Goal: Book appointment/travel/reservation

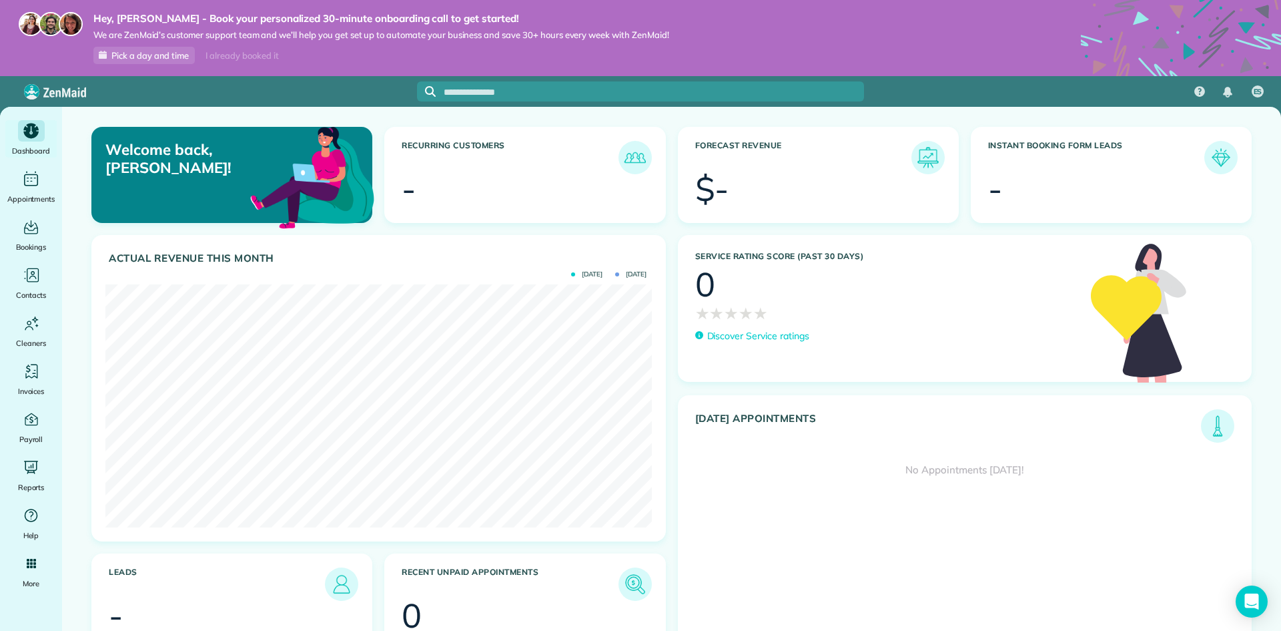
scroll to position [243, 546]
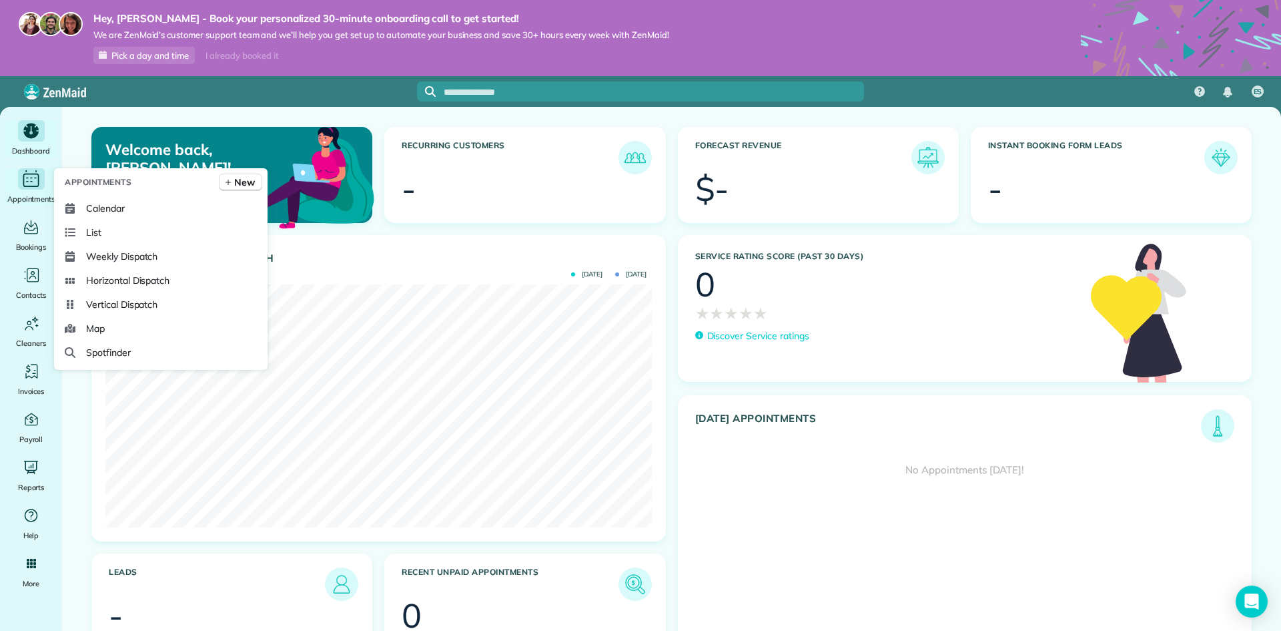
click at [35, 183] on icon "Main" at bounding box center [31, 179] width 21 height 20
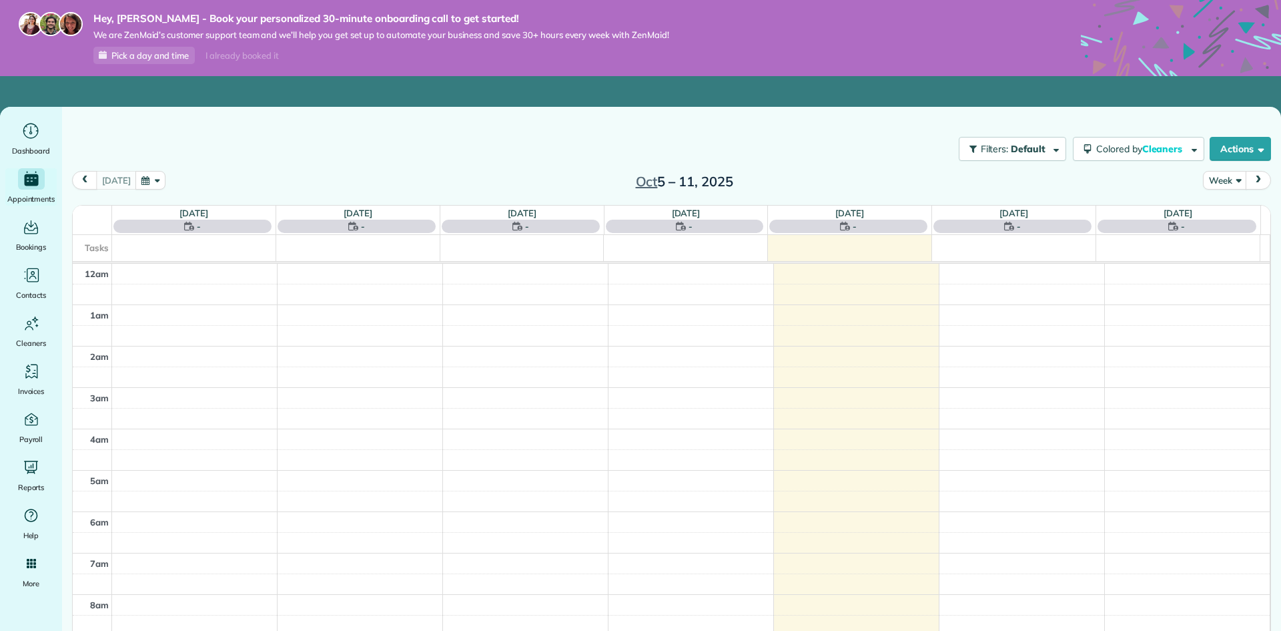
scroll to position [290, 0]
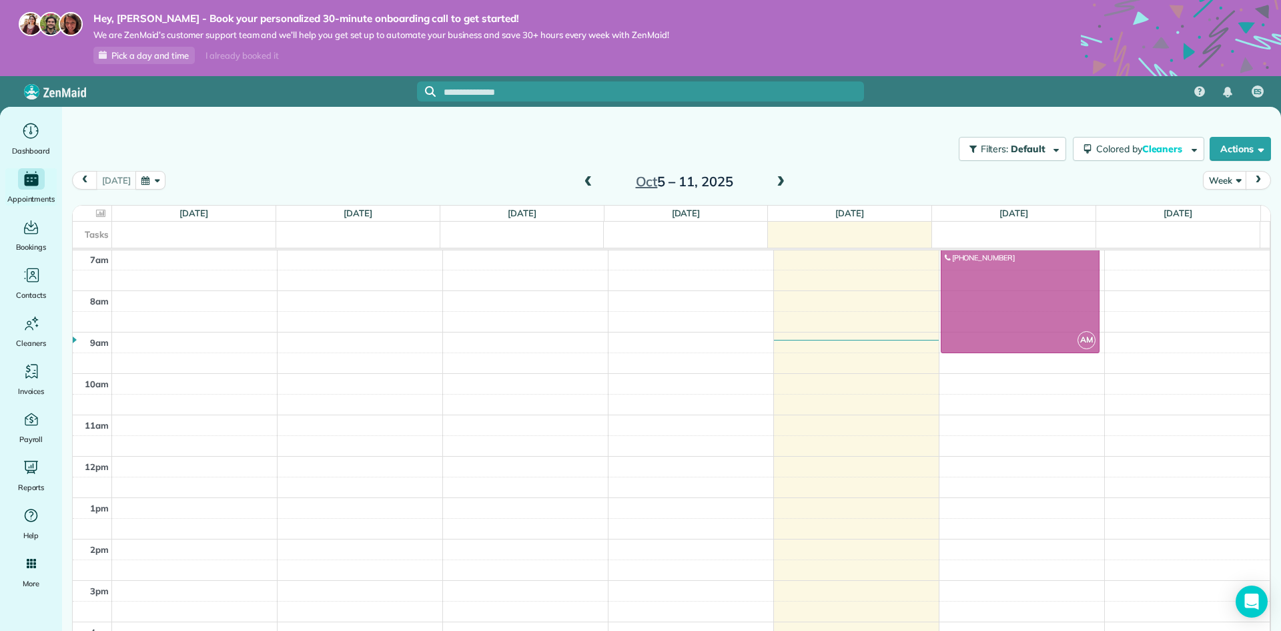
drag, startPoint x: 819, startPoint y: 330, endPoint x: 940, endPoint y: 284, distance: 128.4
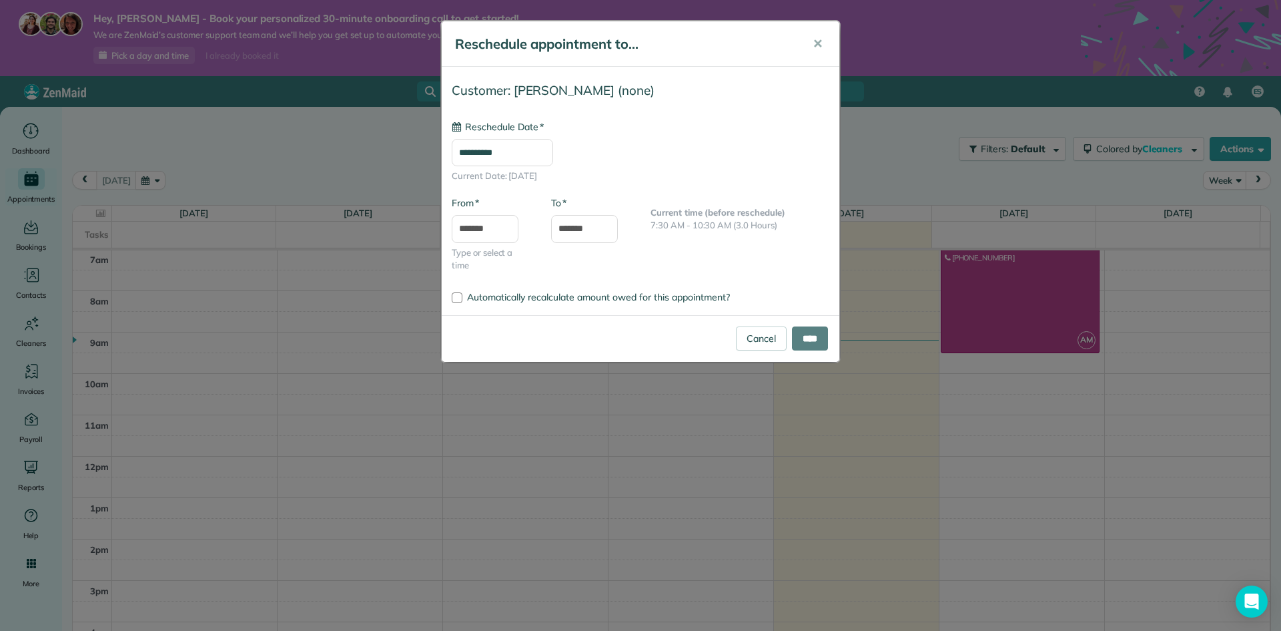
type input "**********"
click at [488, 239] on body "Hey, [PERSON_NAME] - Book your personalized 30-minute onboarding call to get st…" at bounding box center [640, 315] width 1281 height 631
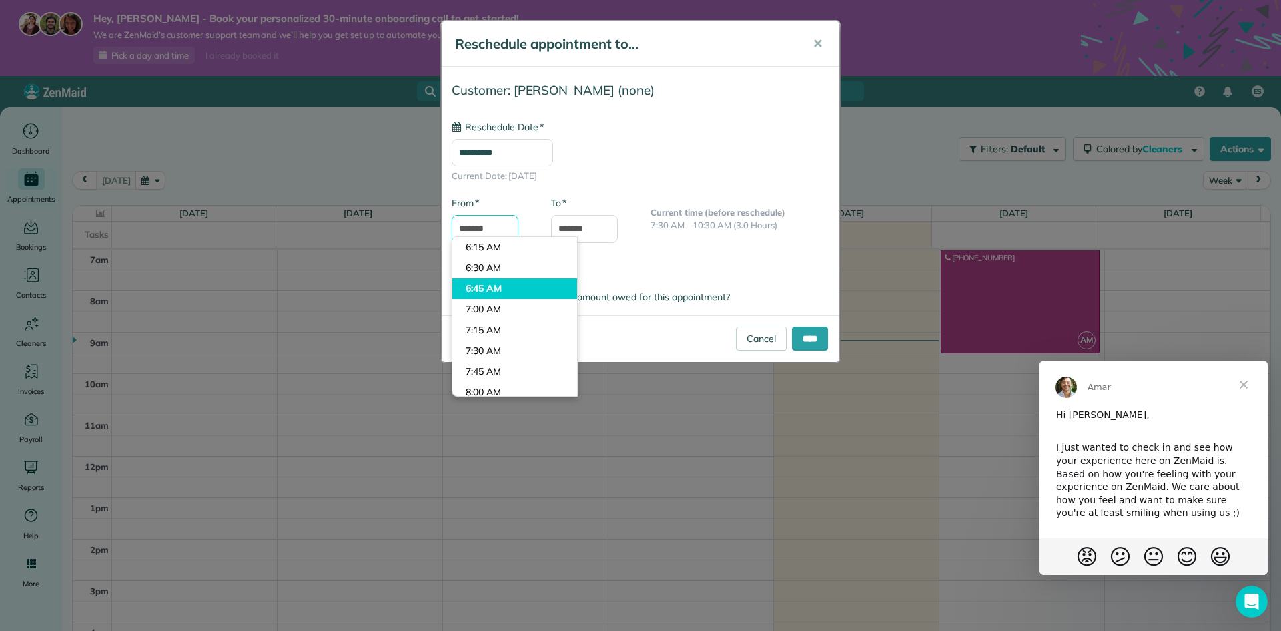
scroll to position [0, 0]
type input "*******"
click at [521, 308] on body "Hey, [PERSON_NAME] - Book your personalized 30-minute onboarding call to get st…" at bounding box center [640, 315] width 1281 height 631
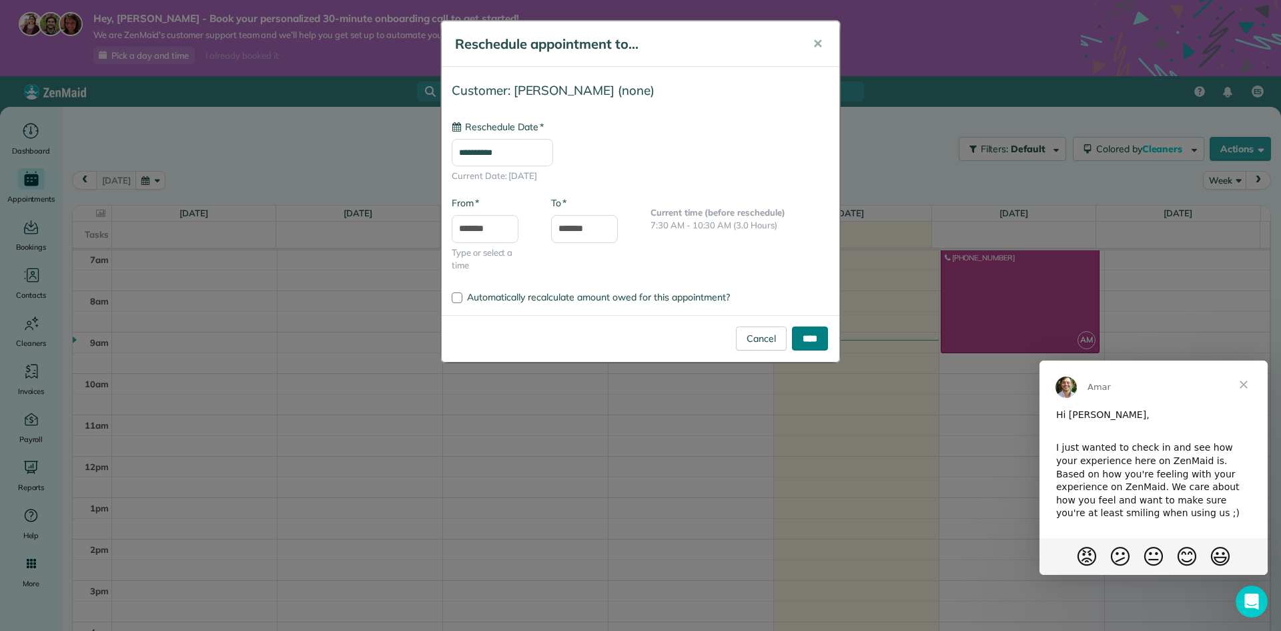
click at [796, 332] on input "****" at bounding box center [810, 338] width 36 height 24
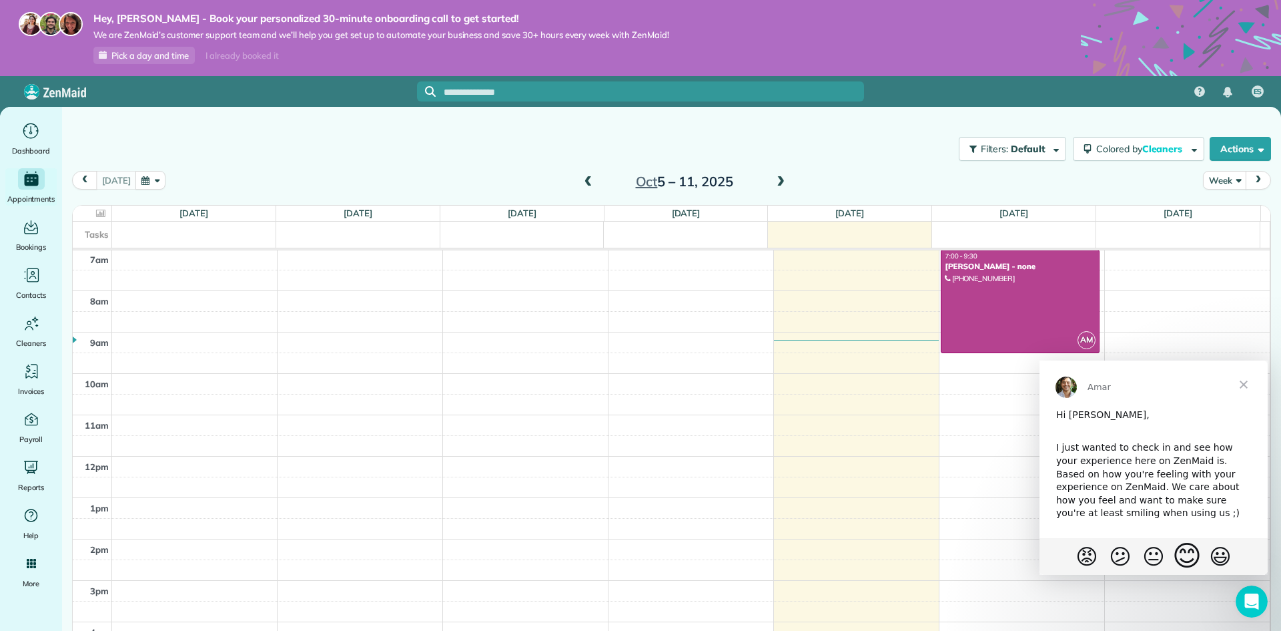
click at [1183, 563] on span "😊" at bounding box center [1186, 555] width 29 height 33
click at [1238, 389] on span "Close" at bounding box center [1244, 384] width 48 height 48
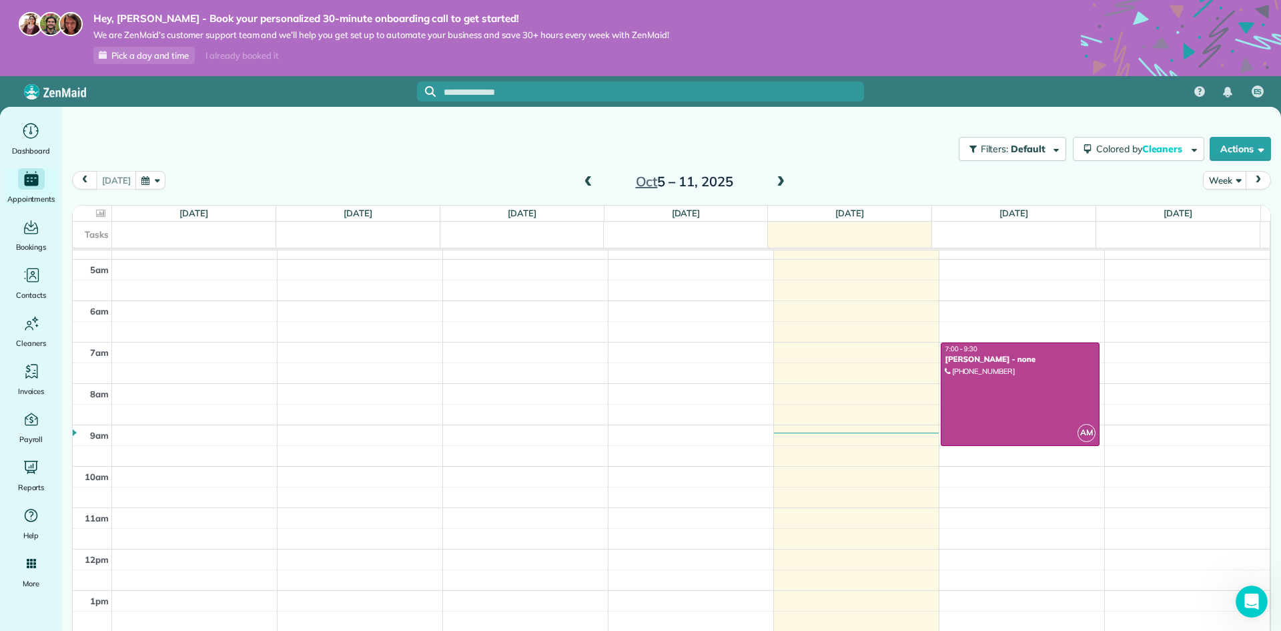
scroll to position [195, 0]
click at [971, 374] on div at bounding box center [1021, 397] width 158 height 102
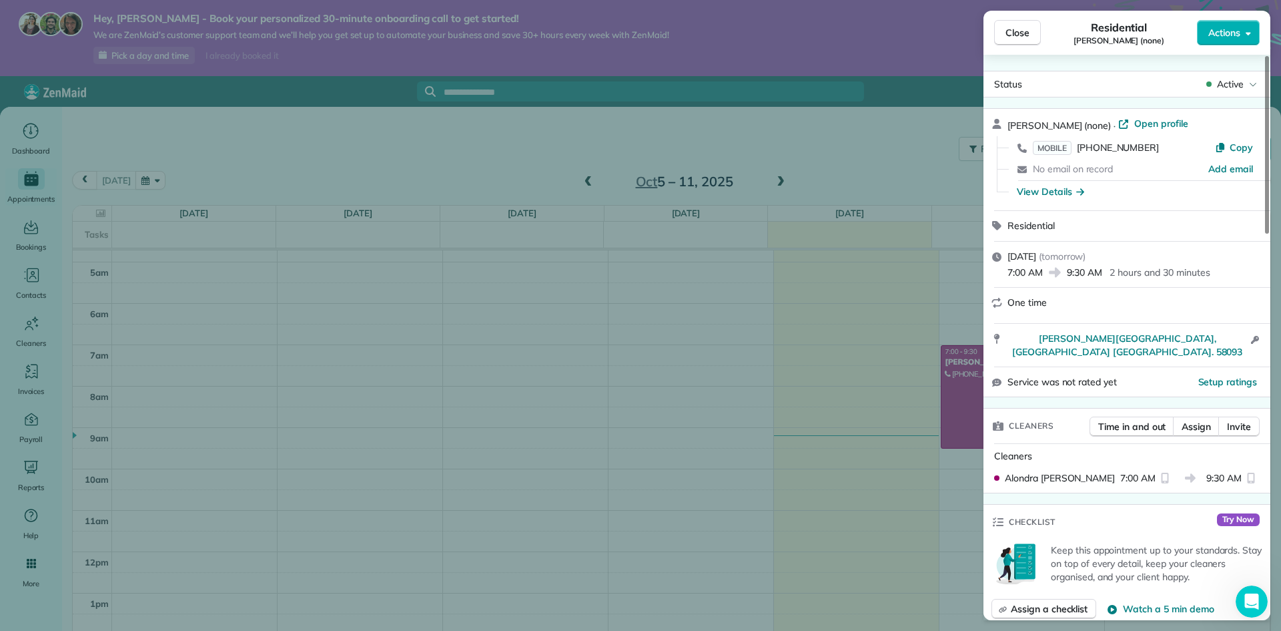
click at [881, 388] on div "Close Residential [PERSON_NAME] (none) Actions Status Active [PERSON_NAME] (non…" at bounding box center [640, 315] width 1281 height 631
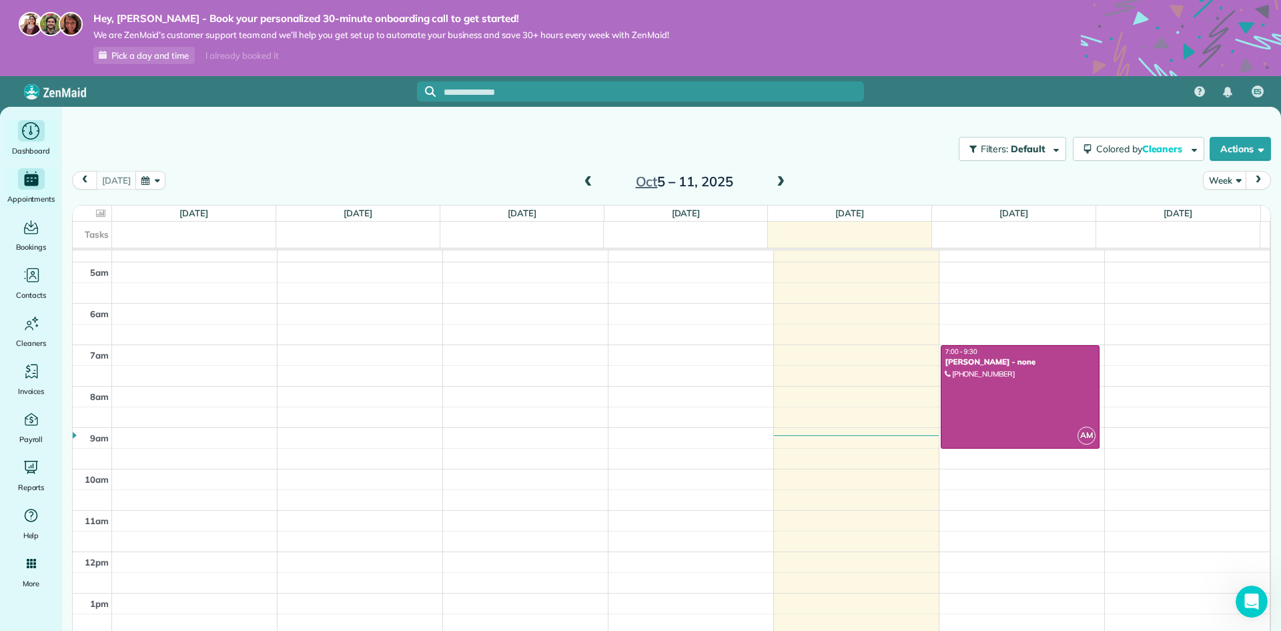
click at [9, 137] on div "Dashboard" at bounding box center [31, 138] width 53 height 37
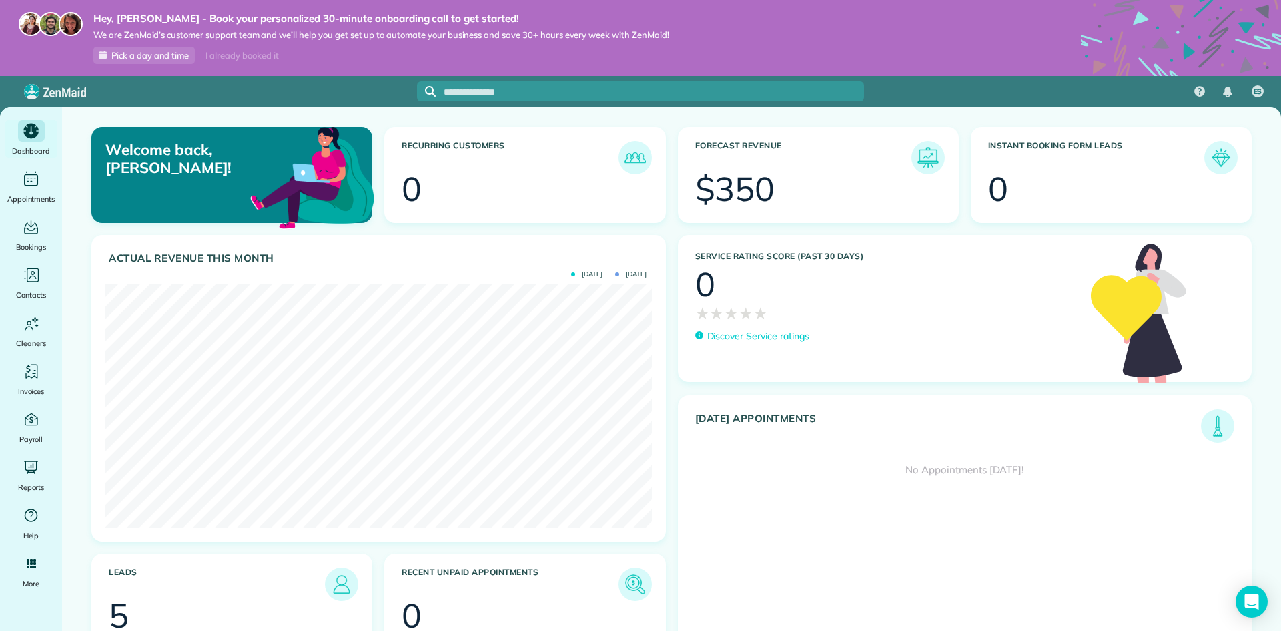
scroll to position [243, 546]
